Goal: Information Seeking & Learning: Learn about a topic

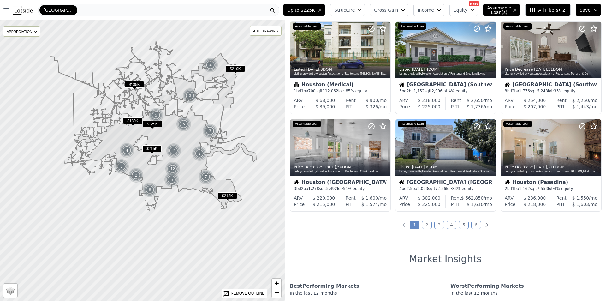
scroll to position [221, 0]
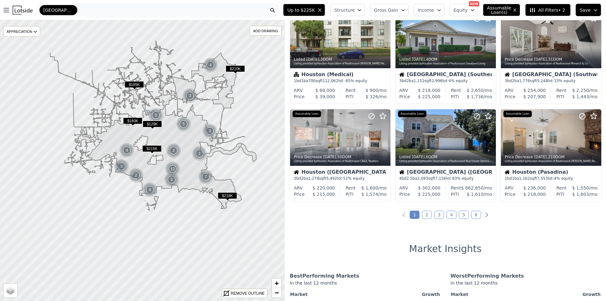
click at [120, 167] on div "3" at bounding box center [121, 166] width 15 height 15
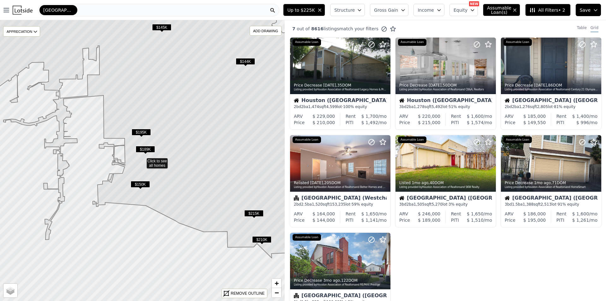
click at [140, 185] on span "$150K" at bounding box center [140, 184] width 19 height 7
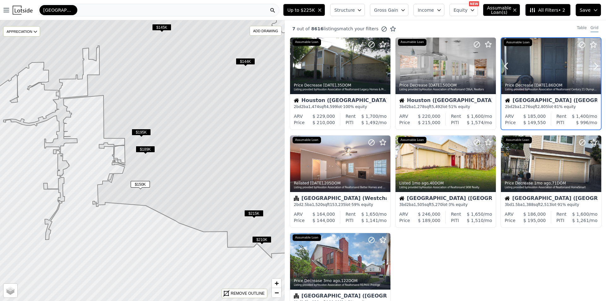
click at [555, 90] on div "Listing provided by Houston Association of Realtors and Century 21 Olympian Are…" at bounding box center [551, 90] width 93 height 4
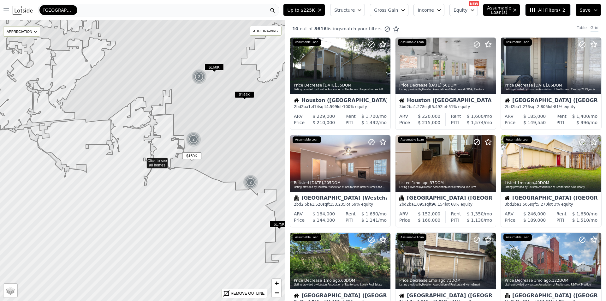
click at [249, 96] on span "$144K" at bounding box center [244, 94] width 19 height 7
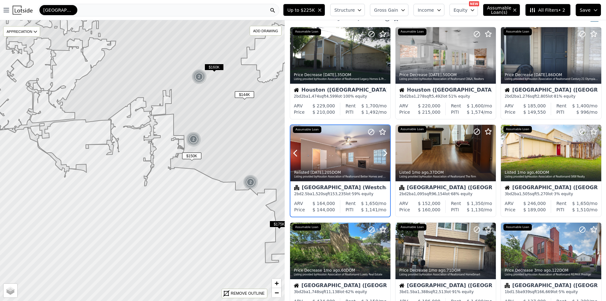
click at [357, 164] on div at bounding box center [340, 166] width 100 height 11
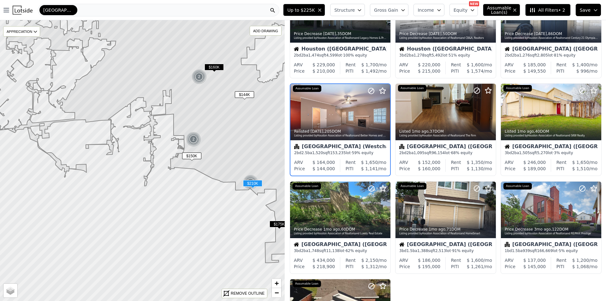
scroll to position [74, 0]
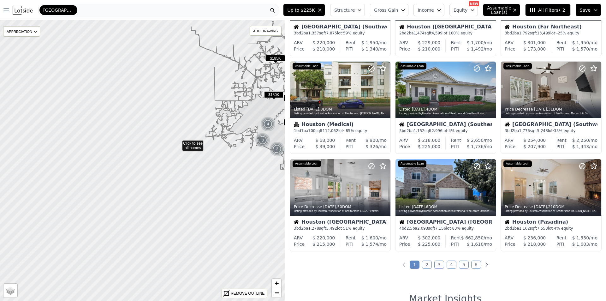
drag, startPoint x: 105, startPoint y: 141, endPoint x: 178, endPoint y: 142, distance: 72.9
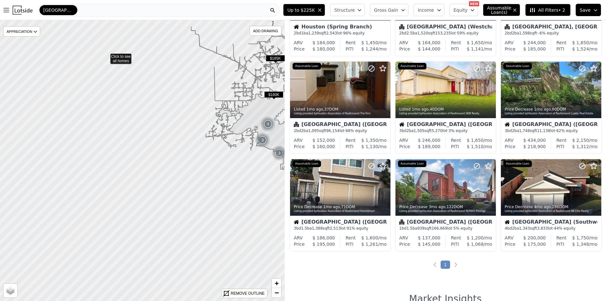
scroll to position [74, 0]
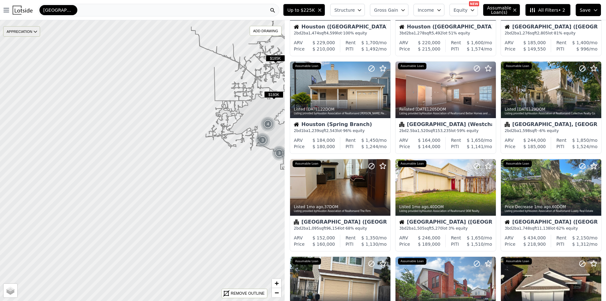
click at [29, 35] on div "APPRECIATION" at bounding box center [21, 31] width 37 height 10
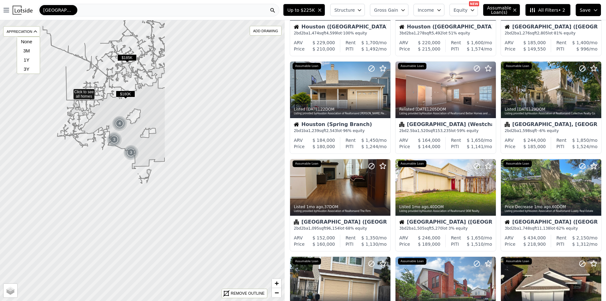
drag, startPoint x: 218, startPoint y: 91, endPoint x: 68, endPoint y: 91, distance: 150.5
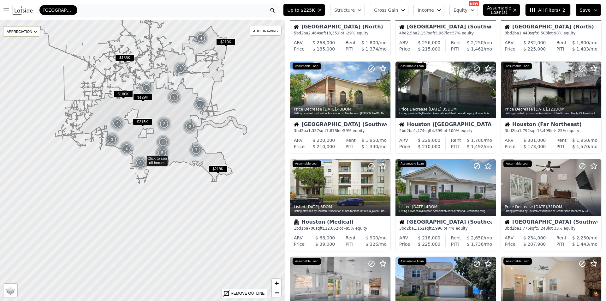
scroll to position [171, 0]
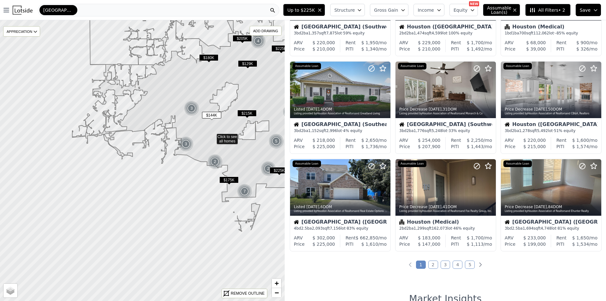
click at [162, 94] on icon at bounding box center [227, 99] width 311 height 263
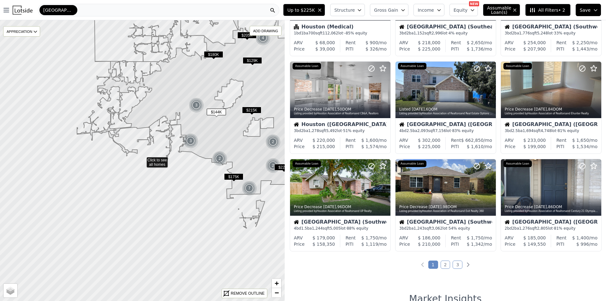
scroll to position [74, 0]
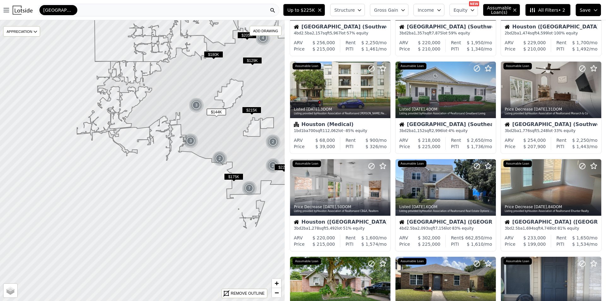
click at [77, 12] on div "[GEOGRAPHIC_DATA]" at bounding box center [158, 10] width 241 height 13
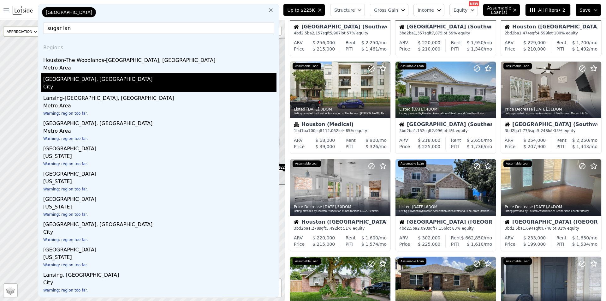
type input "sugar lan"
click at [66, 80] on div "Sugar Land, TX" at bounding box center [159, 78] width 233 height 10
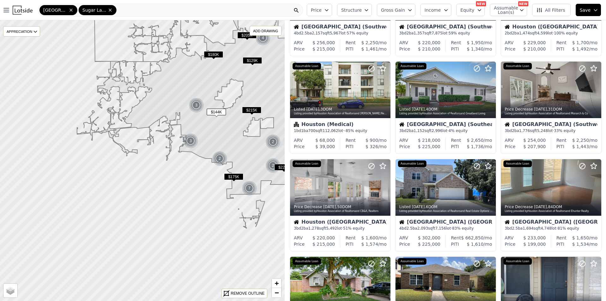
click at [136, 14] on div "Houston Sugar Land" at bounding box center [170, 10] width 265 height 13
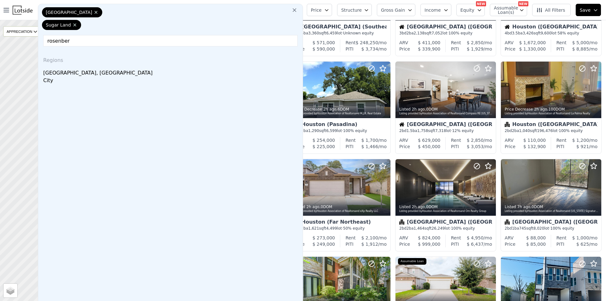
type input "rosenber"
click at [68, 66] on div "Regions" at bounding box center [170, 58] width 259 height 15
click at [72, 64] on div "Regions" at bounding box center [170, 58] width 259 height 15
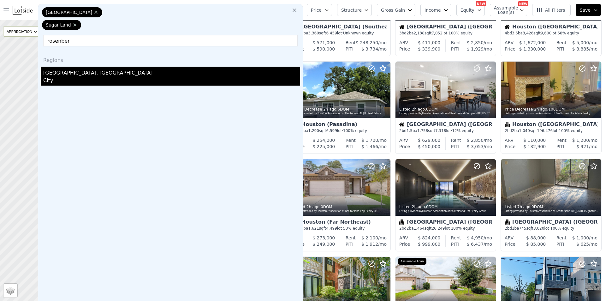
click at [72, 71] on div "Rosenberg, TX" at bounding box center [171, 72] width 257 height 10
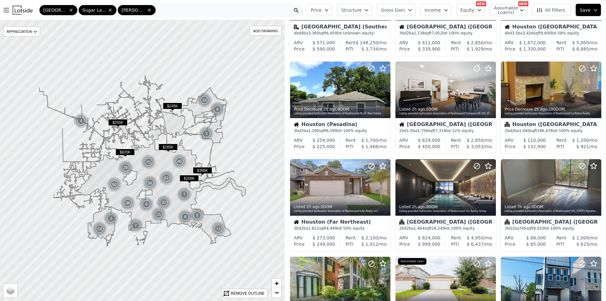
click at [159, 6] on div "Houston Sugar Land Rosenberg" at bounding box center [170, 10] width 265 height 13
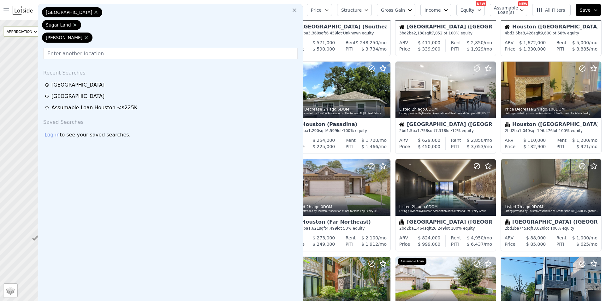
click at [159, 10] on div "Houston Sugar Land Rosenberg" at bounding box center [170, 26] width 259 height 38
click at [144, 53] on input "text" at bounding box center [170, 53] width 254 height 11
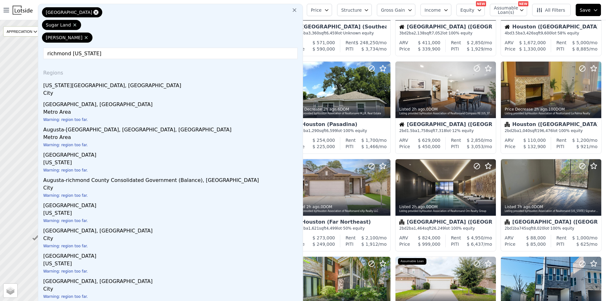
type input "richmond texas"
click at [95, 12] on icon at bounding box center [96, 12] width 3 height 3
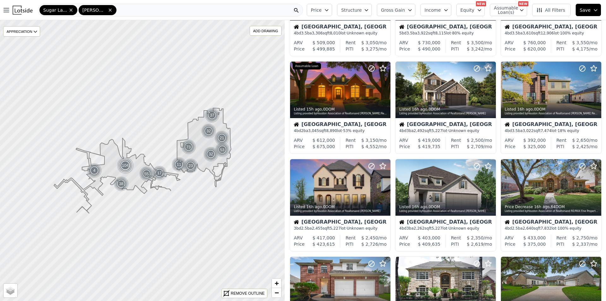
click at [126, 9] on div "Sugar Land Rosenberg" at bounding box center [170, 10] width 265 height 13
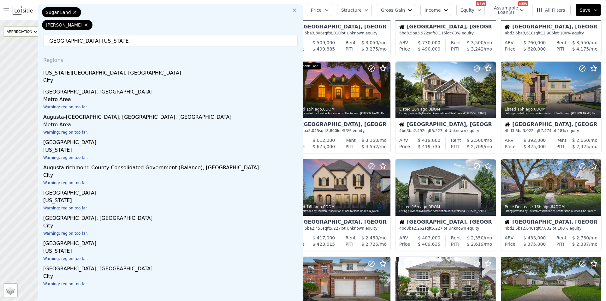
drag, startPoint x: 95, startPoint y: 35, endPoint x: 19, endPoint y: 38, distance: 75.5
click at [21, 38] on div "Open main menu Sugar Land Rosenberg Sugar Land Rosenberg Richmond Texas Regions…" at bounding box center [303, 150] width 606 height 301
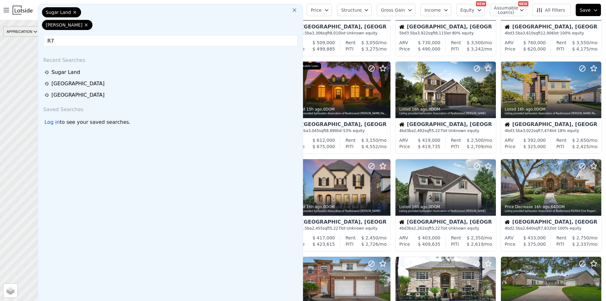
type input "R"
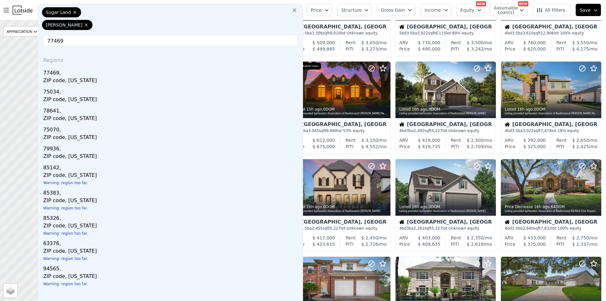
type input "77469"
click at [102, 35] on div "Sugar Land Rosenberg 77469 Regions 77469, ZIP code, Texas 75034, ZIP code, Texa…" at bounding box center [170, 157] width 265 height 306
drag, startPoint x: 89, startPoint y: 44, endPoint x: 84, endPoint y: 33, distance: 11.6
click at [88, 43] on input "77469" at bounding box center [170, 40] width 254 height 11
click at [297, 10] on icon at bounding box center [294, 10] width 6 height 6
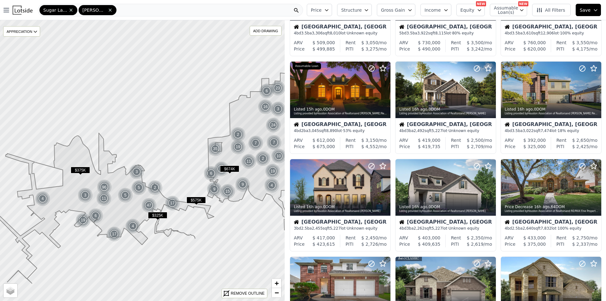
click at [548, 9] on span "All Filters" at bounding box center [550, 10] width 29 height 6
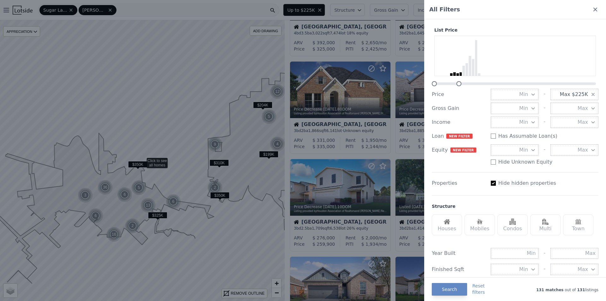
drag, startPoint x: 590, startPoint y: 83, endPoint x: 457, endPoint y: 83, distance: 132.5
click at [457, 83] on div at bounding box center [458, 83] width 5 height 5
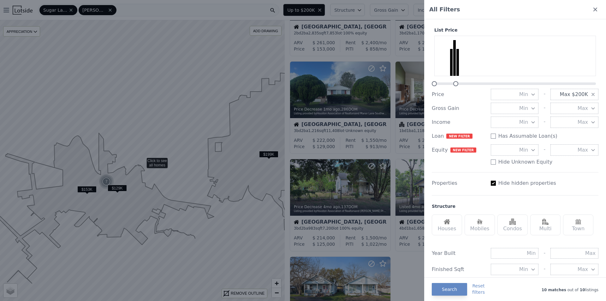
click at [457, 83] on div at bounding box center [455, 83] width 5 height 5
click at [449, 289] on button "Search" at bounding box center [449, 289] width 35 height 13
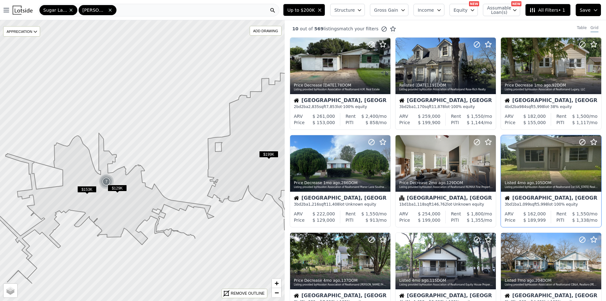
click at [115, 189] on span "$129K" at bounding box center [117, 188] width 19 height 7
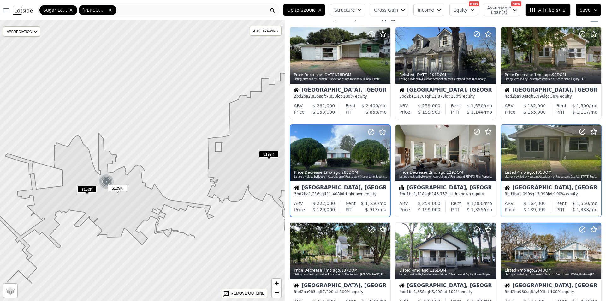
click at [358, 199] on div "Rosenberg, TX 3 bd 2 ba 1,216 sqft 11,408 lot · Unknown equity" at bounding box center [340, 190] width 100 height 19
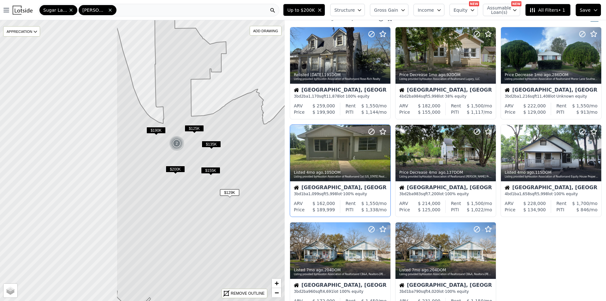
drag, startPoint x: 108, startPoint y: 192, endPoint x: 255, endPoint y: 194, distance: 146.7
click at [255, 194] on icon at bounding box center [287, 163] width 343 height 338
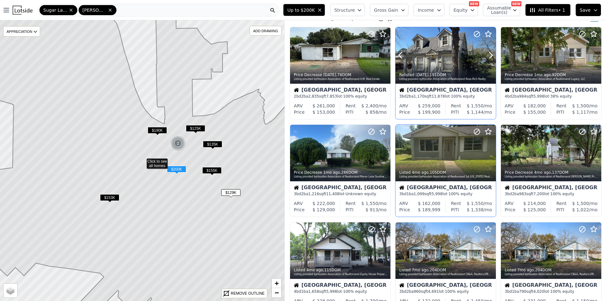
click at [441, 75] on div "Relisted 3w ago , 191 DOM" at bounding box center [445, 74] width 93 height 5
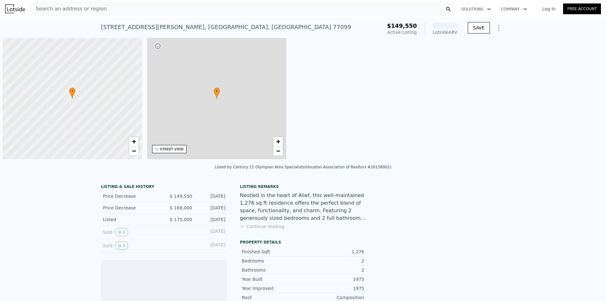
scroll to position [0, 3]
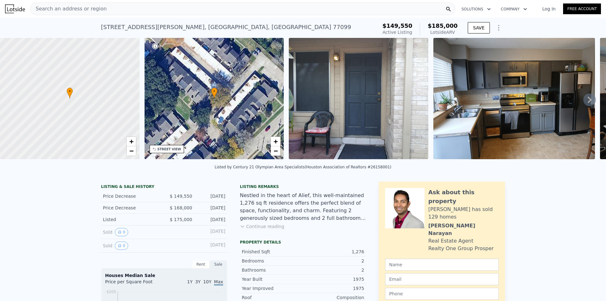
click at [587, 101] on icon at bounding box center [589, 99] width 13 height 13
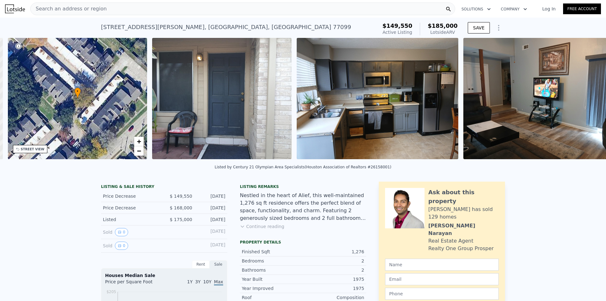
scroll to position [0, 147]
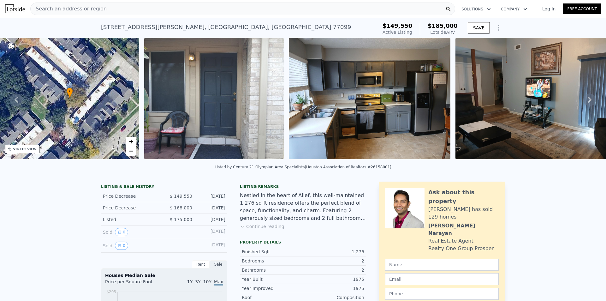
click at [587, 101] on icon at bounding box center [589, 99] width 13 height 13
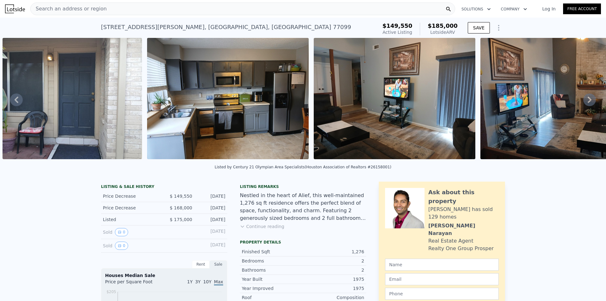
click at [587, 101] on icon at bounding box center [589, 99] width 13 height 13
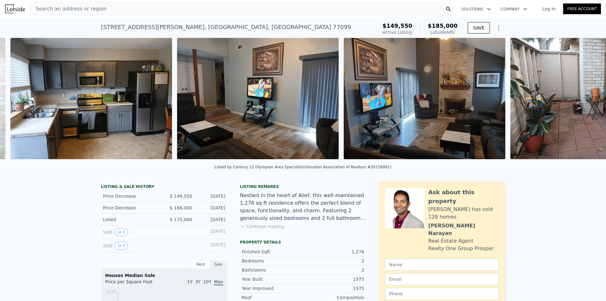
scroll to position [0, 433]
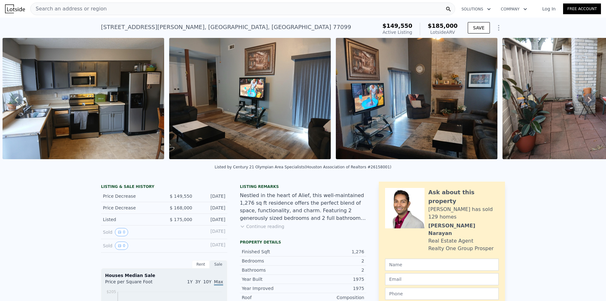
click at [587, 101] on div "• + − • + − STREET VIEW Loading... SATELLITE VIEW" at bounding box center [303, 99] width 606 height 123
click at [586, 103] on icon at bounding box center [589, 99] width 13 height 13
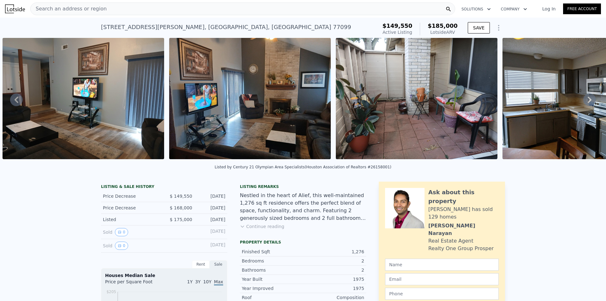
click at [586, 103] on icon at bounding box center [589, 99] width 13 height 13
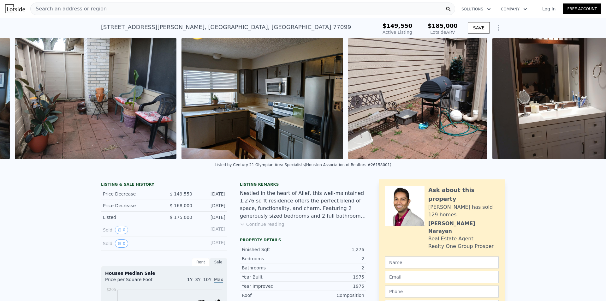
scroll to position [0, 933]
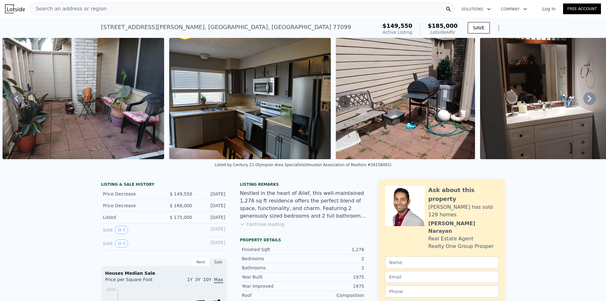
click at [586, 103] on div "• + − • + − STREET VIEW Loading... SATELLITE VIEW" at bounding box center [303, 98] width 606 height 121
click at [586, 103] on icon at bounding box center [589, 98] width 13 height 13
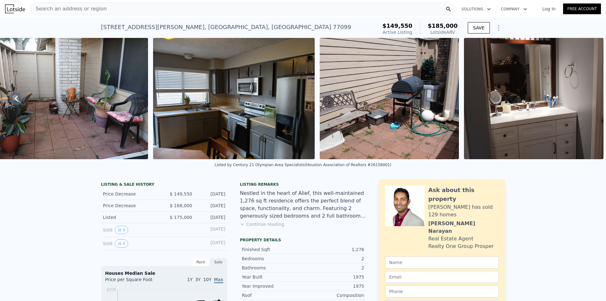
click at [586, 103] on img at bounding box center [533, 98] width 139 height 121
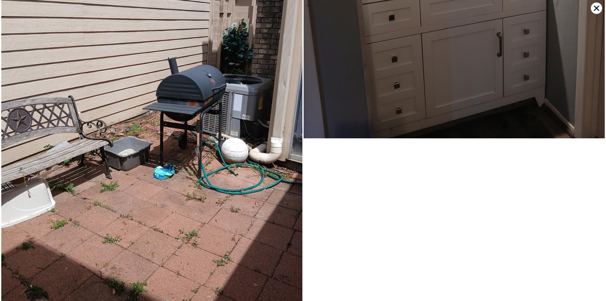
scroll to position [947, 0]
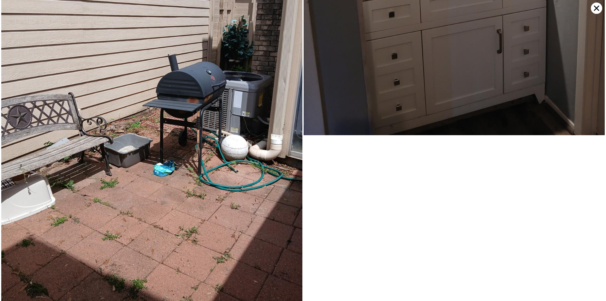
click at [595, 7] on icon at bounding box center [596, 8] width 5 height 5
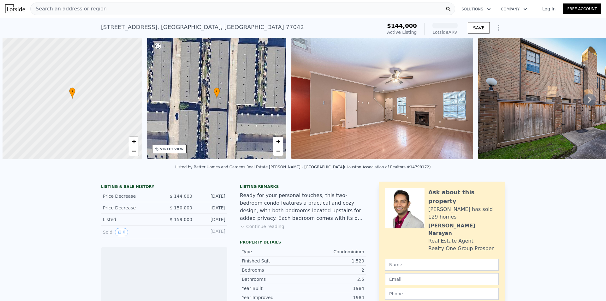
scroll to position [0, 3]
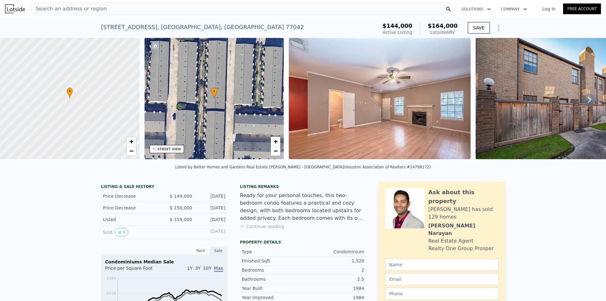
click at [587, 100] on icon at bounding box center [589, 100] width 4 height 6
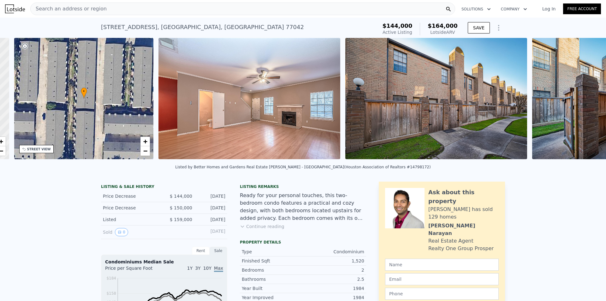
scroll to position [0, 147]
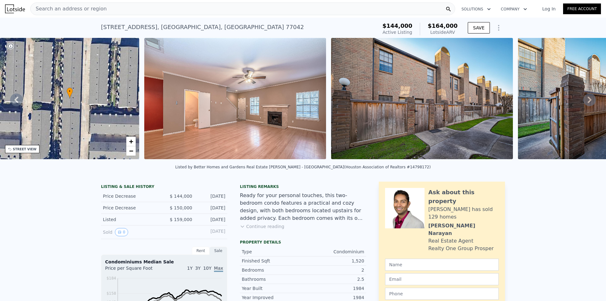
click at [587, 100] on icon at bounding box center [589, 100] width 4 height 6
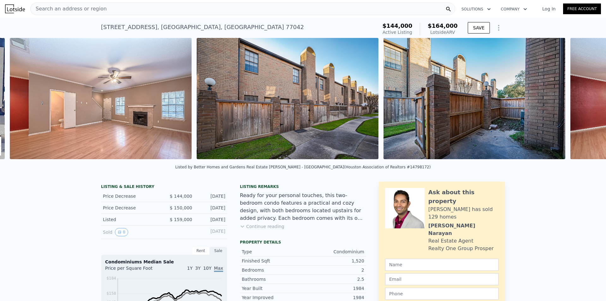
scroll to position [0, 289]
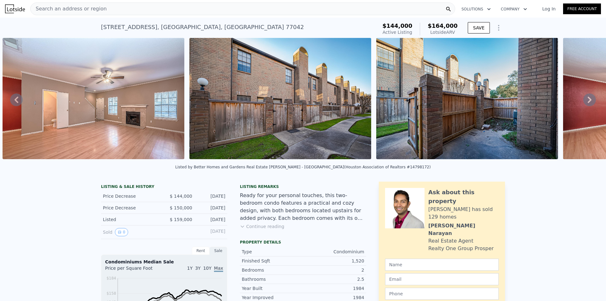
click at [587, 100] on icon at bounding box center [589, 100] width 4 height 6
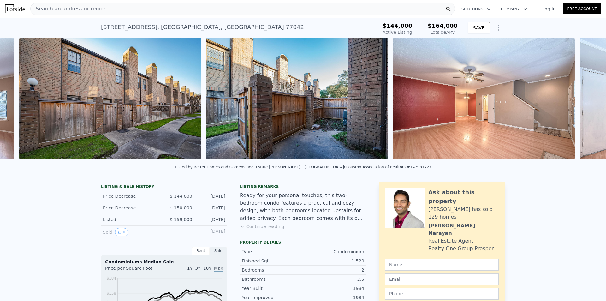
scroll to position [0, 475]
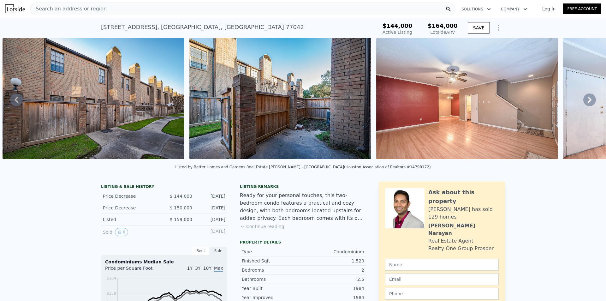
click at [587, 100] on icon at bounding box center [589, 100] width 4 height 6
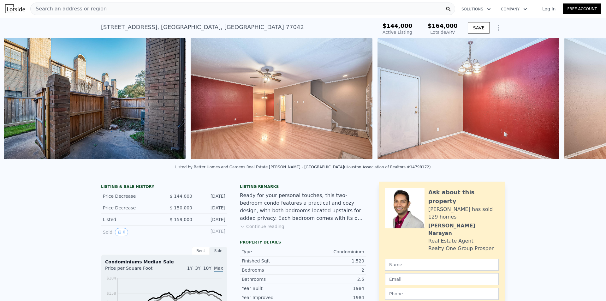
scroll to position [0, 662]
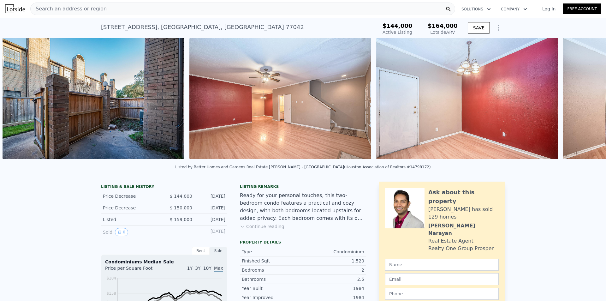
click at [585, 100] on div "• + − • + − STREET VIEW Loading... SATELLITE VIEW" at bounding box center [303, 99] width 606 height 123
click at [587, 100] on icon at bounding box center [589, 100] width 4 height 6
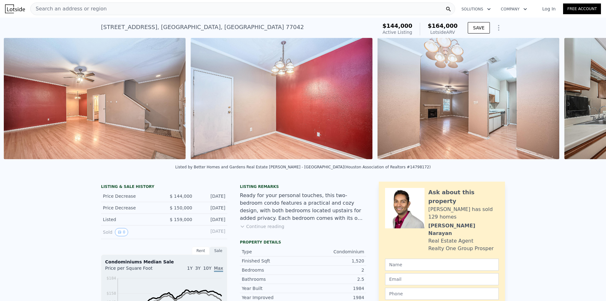
scroll to position [0, 849]
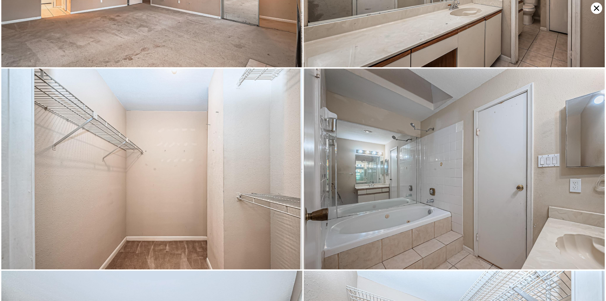
scroll to position [1002, 0]
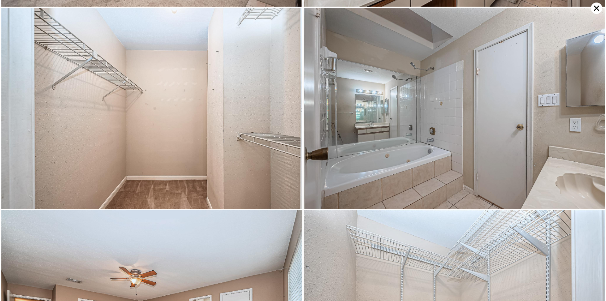
click at [597, 6] on icon at bounding box center [596, 8] width 11 height 11
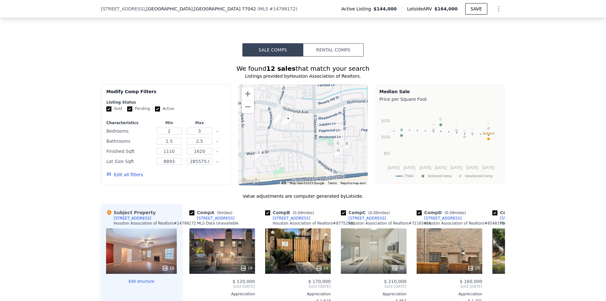
scroll to position [471, 0]
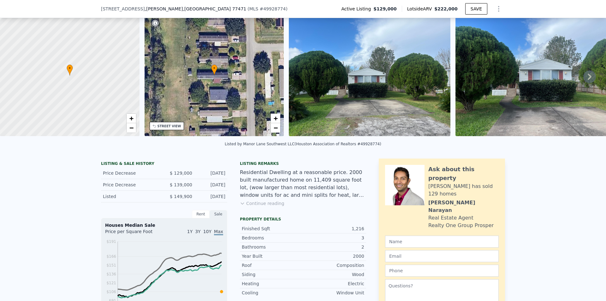
scroll to position [61, 0]
